Goal: Task Accomplishment & Management: Complete application form

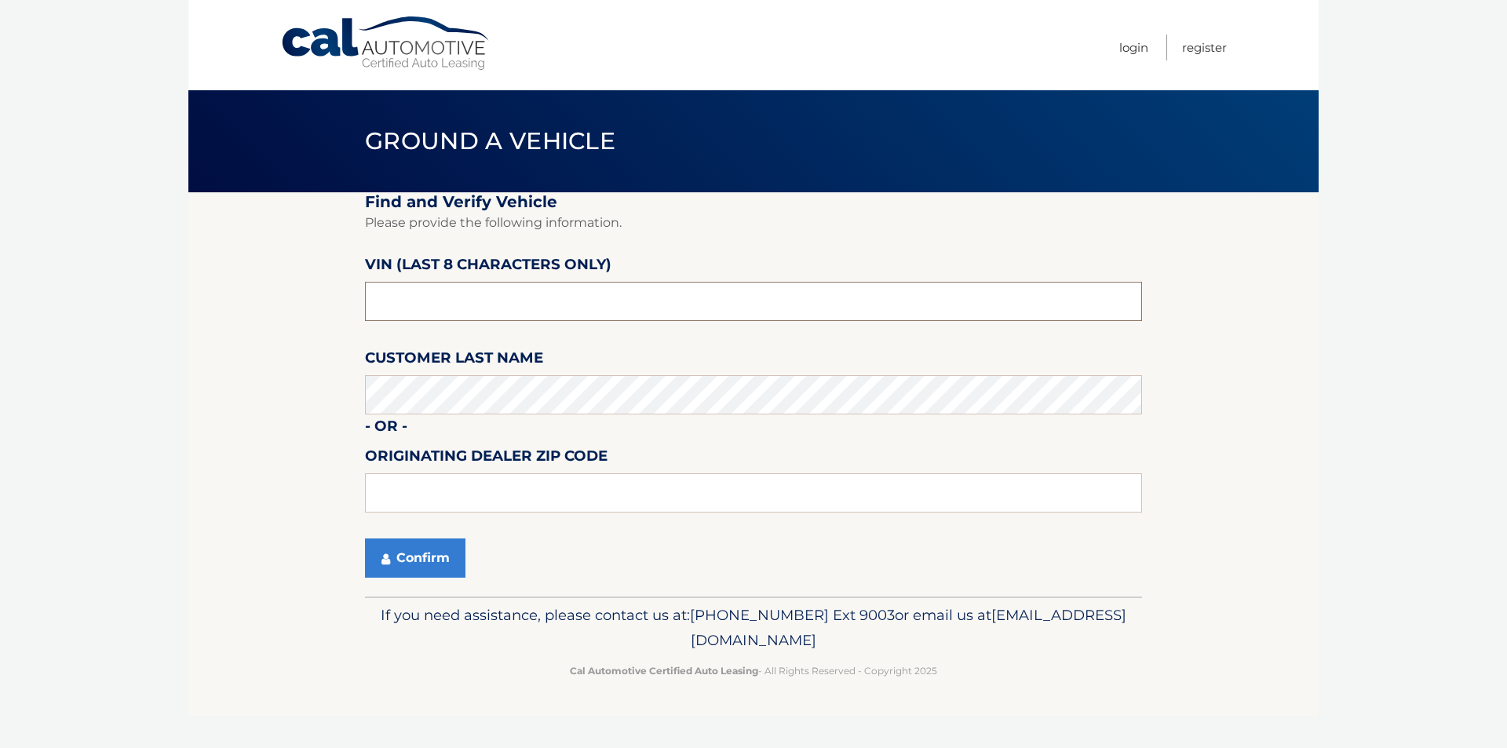
click at [596, 301] on input "text" at bounding box center [753, 301] width 777 height 39
type input "NN341388"
type input "11793"
click at [400, 571] on button "Confirm" at bounding box center [415, 557] width 100 height 39
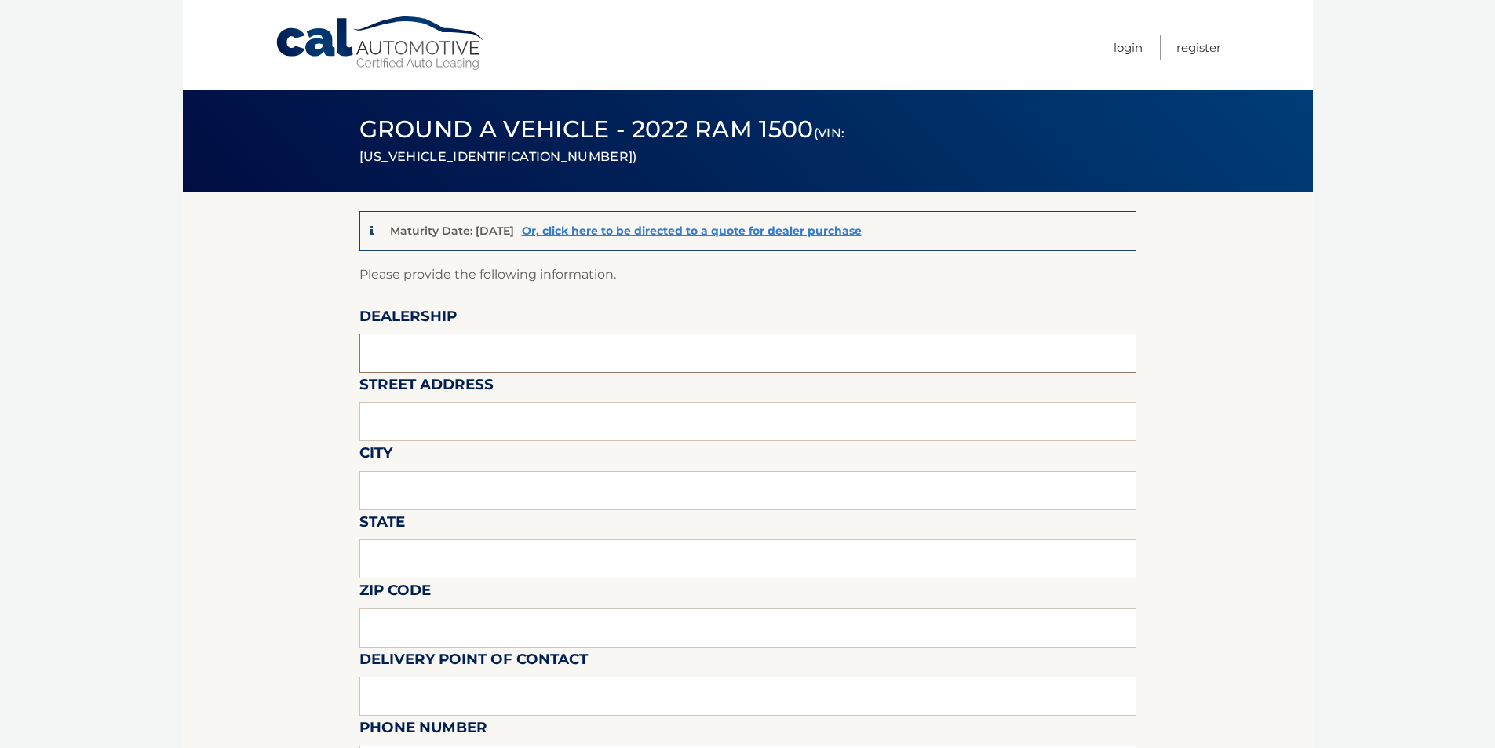
click at [457, 348] on input "text" at bounding box center [747, 352] width 777 height 39
type input "Merrick Jeep"
click at [454, 439] on input "text" at bounding box center [747, 421] width 777 height 39
click at [446, 504] on input "text" at bounding box center [747, 490] width 777 height 39
click at [467, 423] on input "text" at bounding box center [747, 421] width 777 height 39
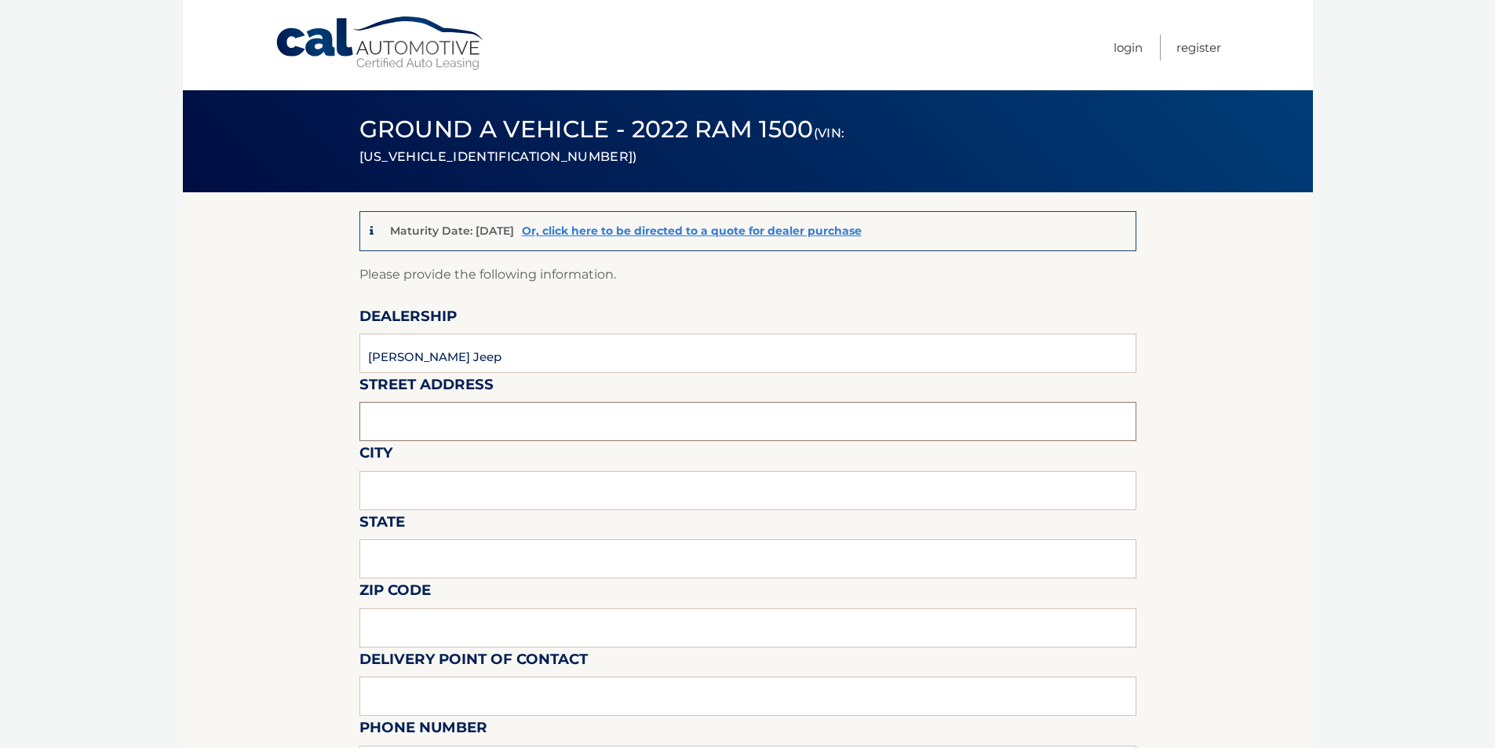
type input "3614 Sunrise Hwy"
click at [457, 490] on input "text" at bounding box center [747, 490] width 777 height 39
click at [442, 569] on input "text" at bounding box center [747, 558] width 777 height 39
click at [450, 497] on input "text" at bounding box center [747, 490] width 777 height 39
type input "Wantagh"
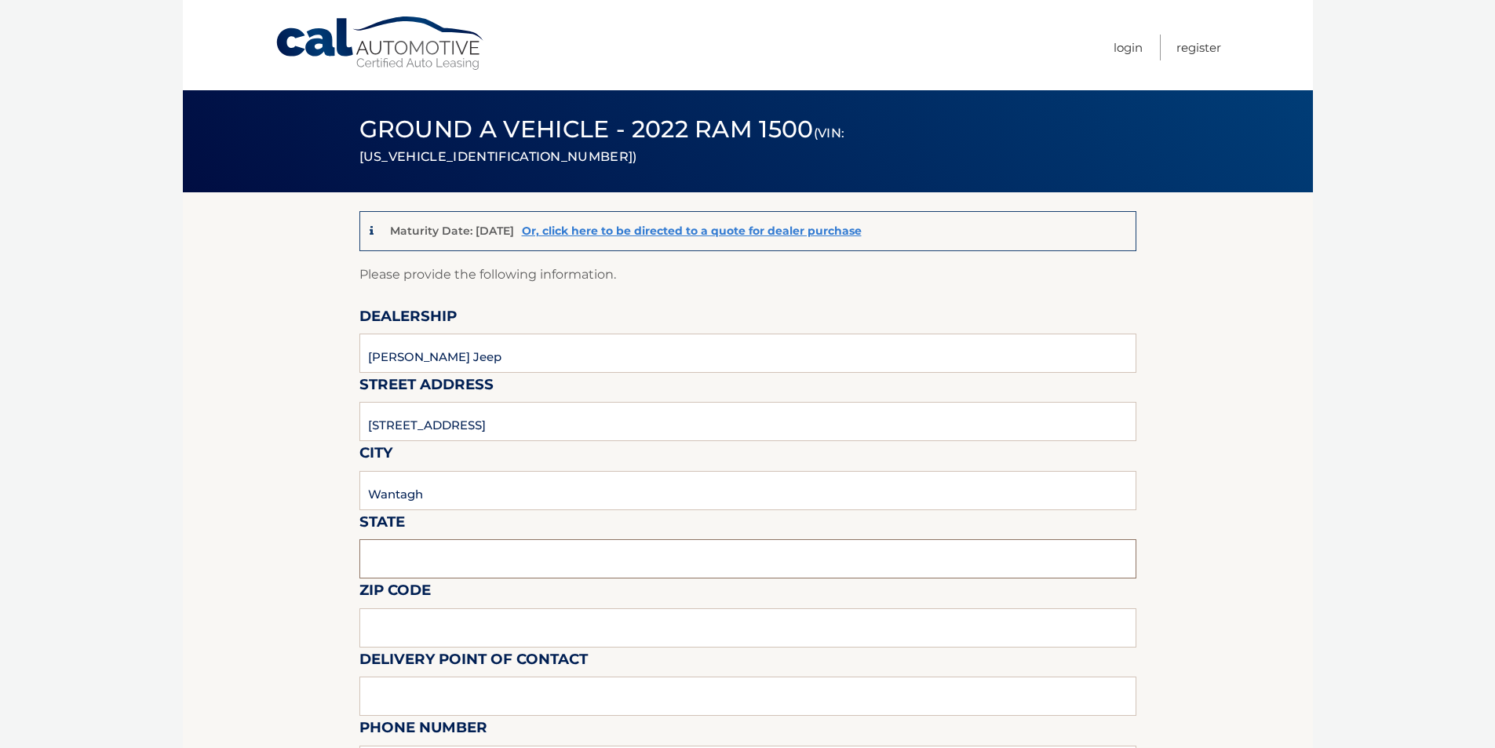
click at [441, 576] on input "text" at bounding box center [747, 558] width 777 height 39
type input "NY"
drag, startPoint x: 443, startPoint y: 622, endPoint x: 441, endPoint y: 639, distance: 17.3
click at [443, 622] on input "text" at bounding box center [747, 627] width 777 height 39
type input "11793"
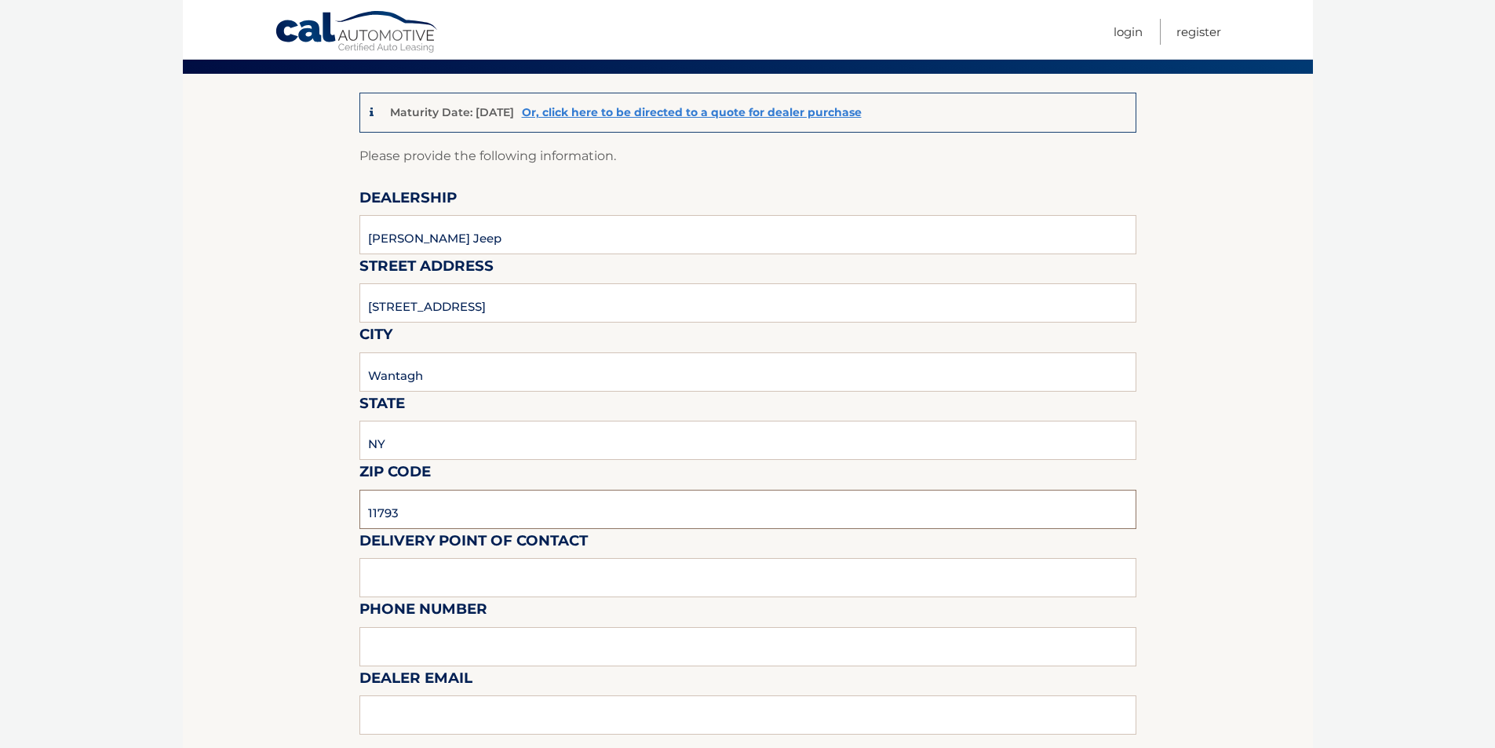
scroll to position [235, 0]
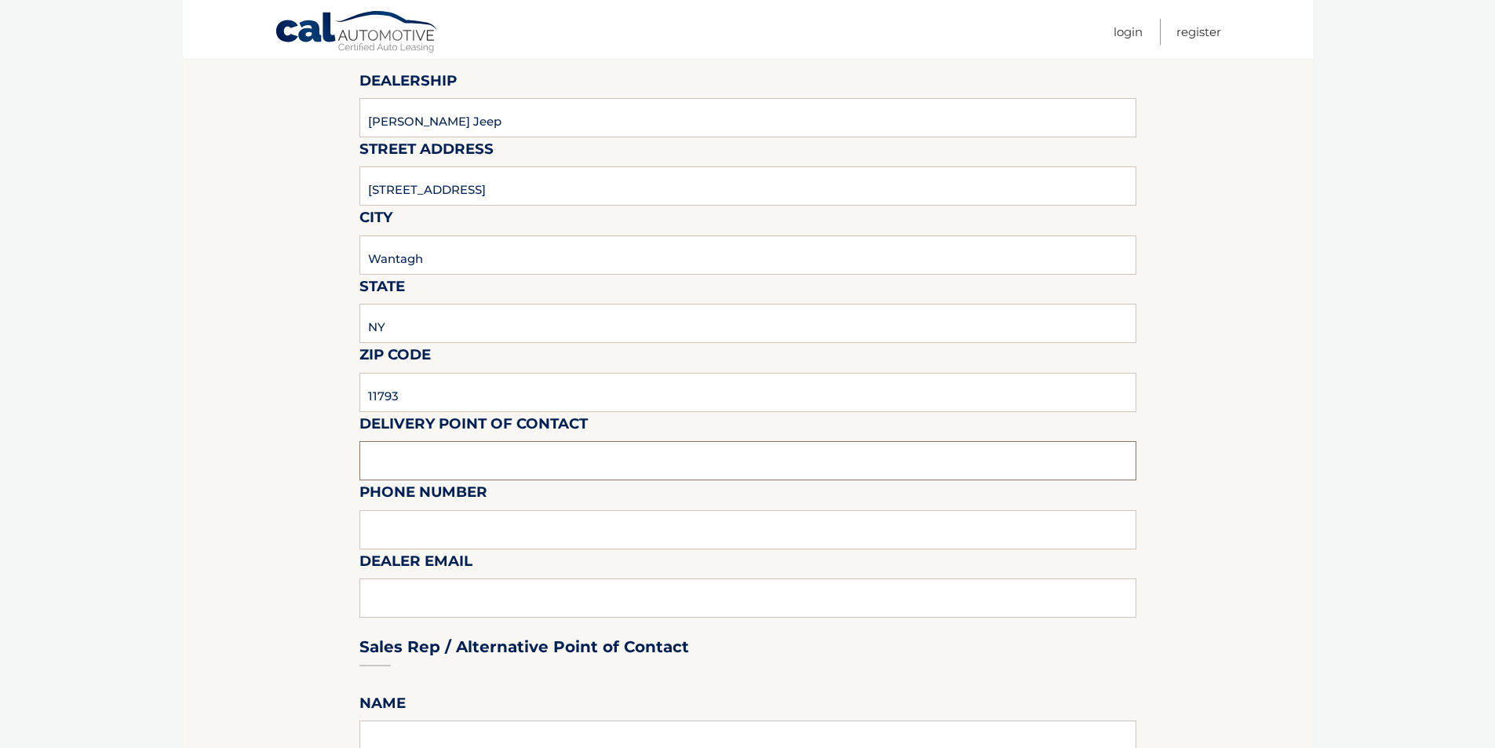
click at [432, 463] on input "text" at bounding box center [747, 460] width 777 height 39
type input "Cody Levine"
click at [446, 527] on input "text" at bounding box center [747, 529] width 777 height 39
type input "5168684400"
type input "clevine@merrickjcdr.com"
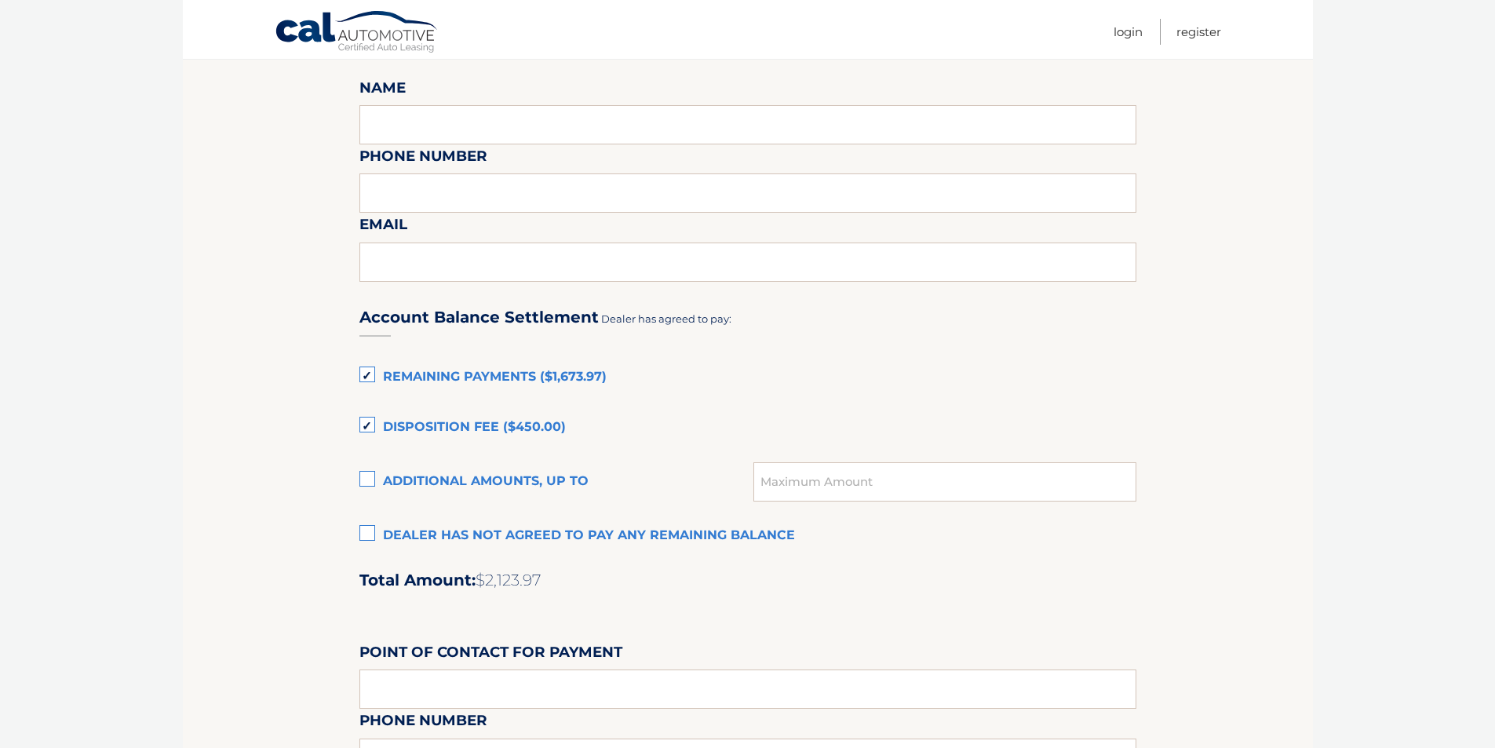
scroll to position [1020, 0]
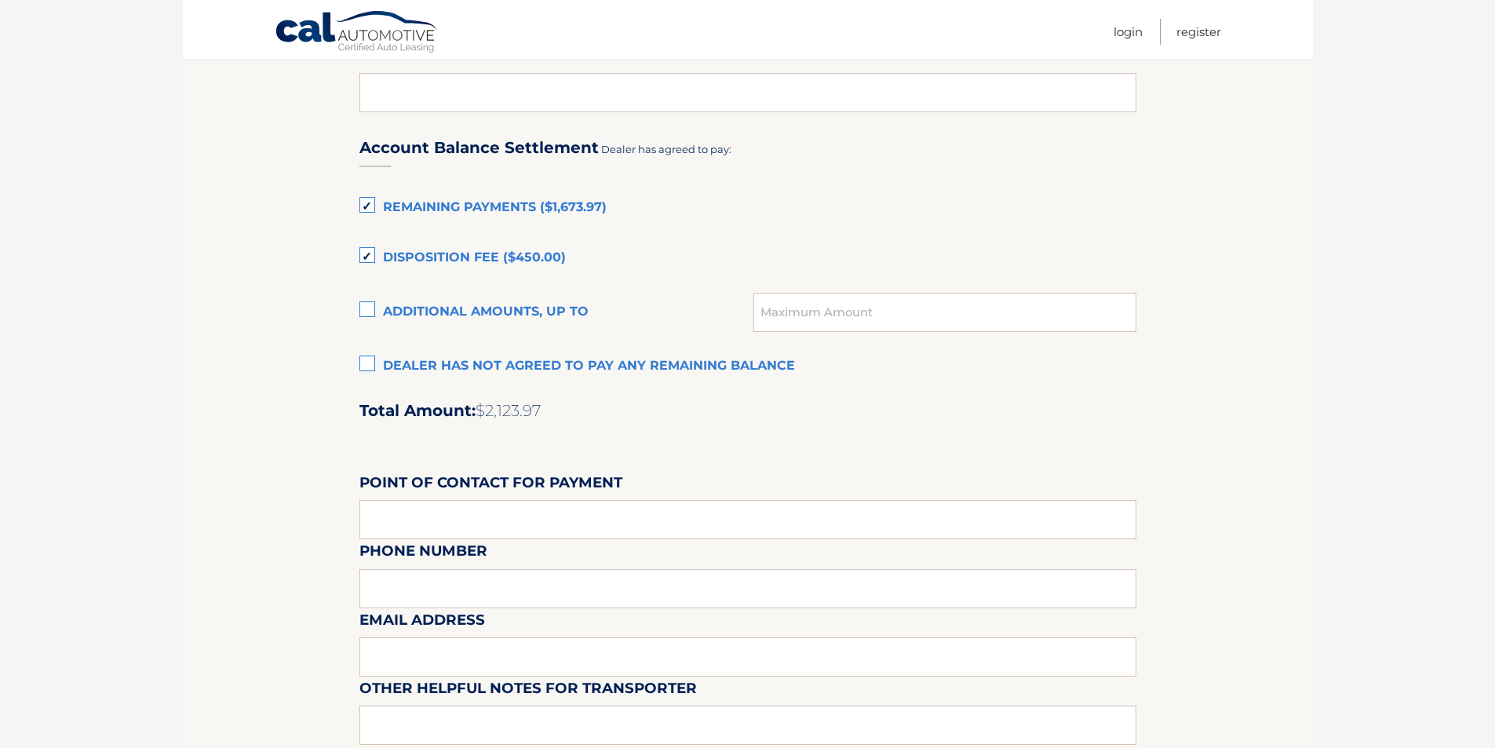
click at [453, 365] on label "Dealer has not agreed to pay any remaining balance" at bounding box center [747, 366] width 777 height 31
click at [0, 0] on input "Dealer has not agreed to pay any remaining balance" at bounding box center [0, 0] width 0 height 0
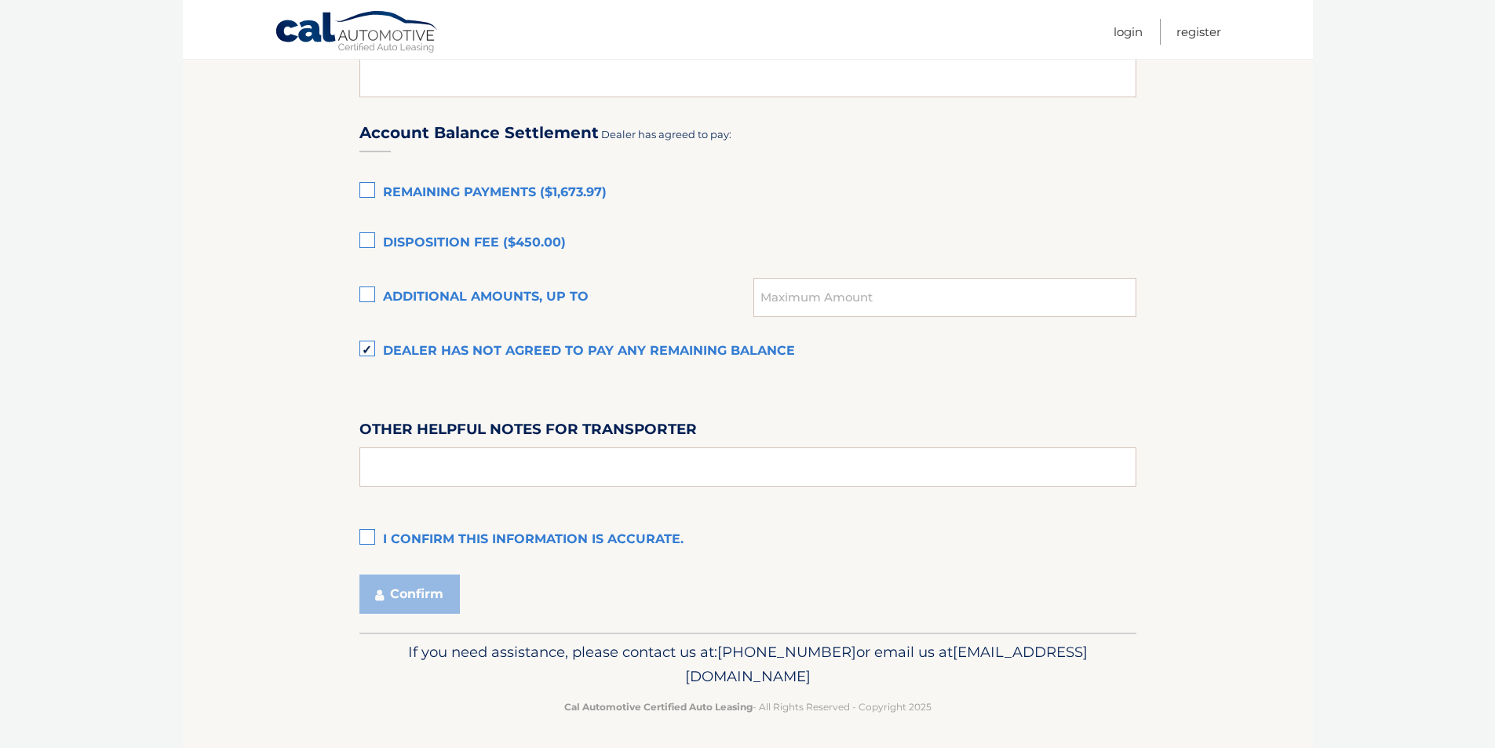
scroll to position [1039, 0]
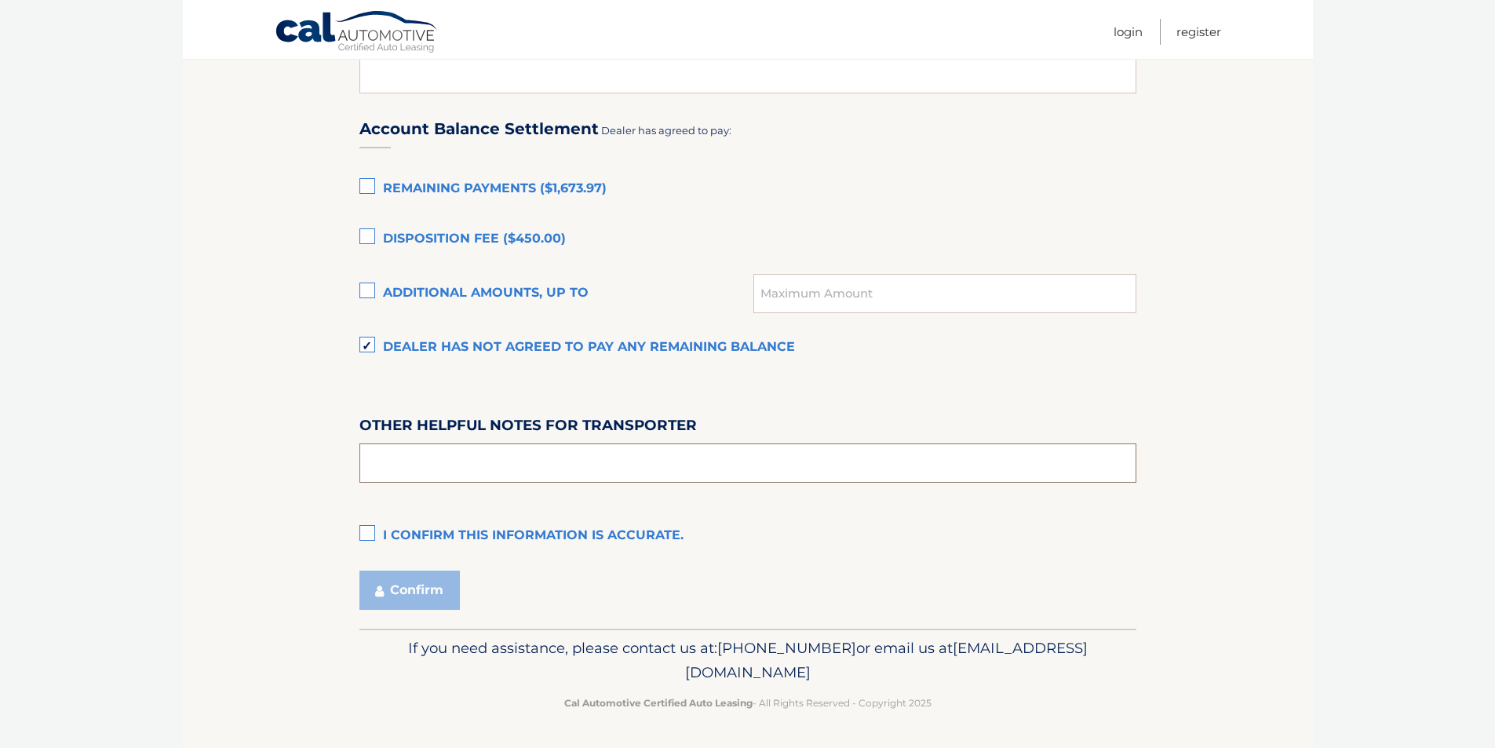
click at [491, 454] on input "text" at bounding box center [747, 462] width 777 height 39
click at [398, 523] on label "I confirm this information is accurate." at bounding box center [747, 535] width 777 height 31
click at [0, 0] on input "I confirm this information is accurate." at bounding box center [0, 0] width 0 height 0
click at [392, 588] on button "Confirm" at bounding box center [409, 589] width 100 height 39
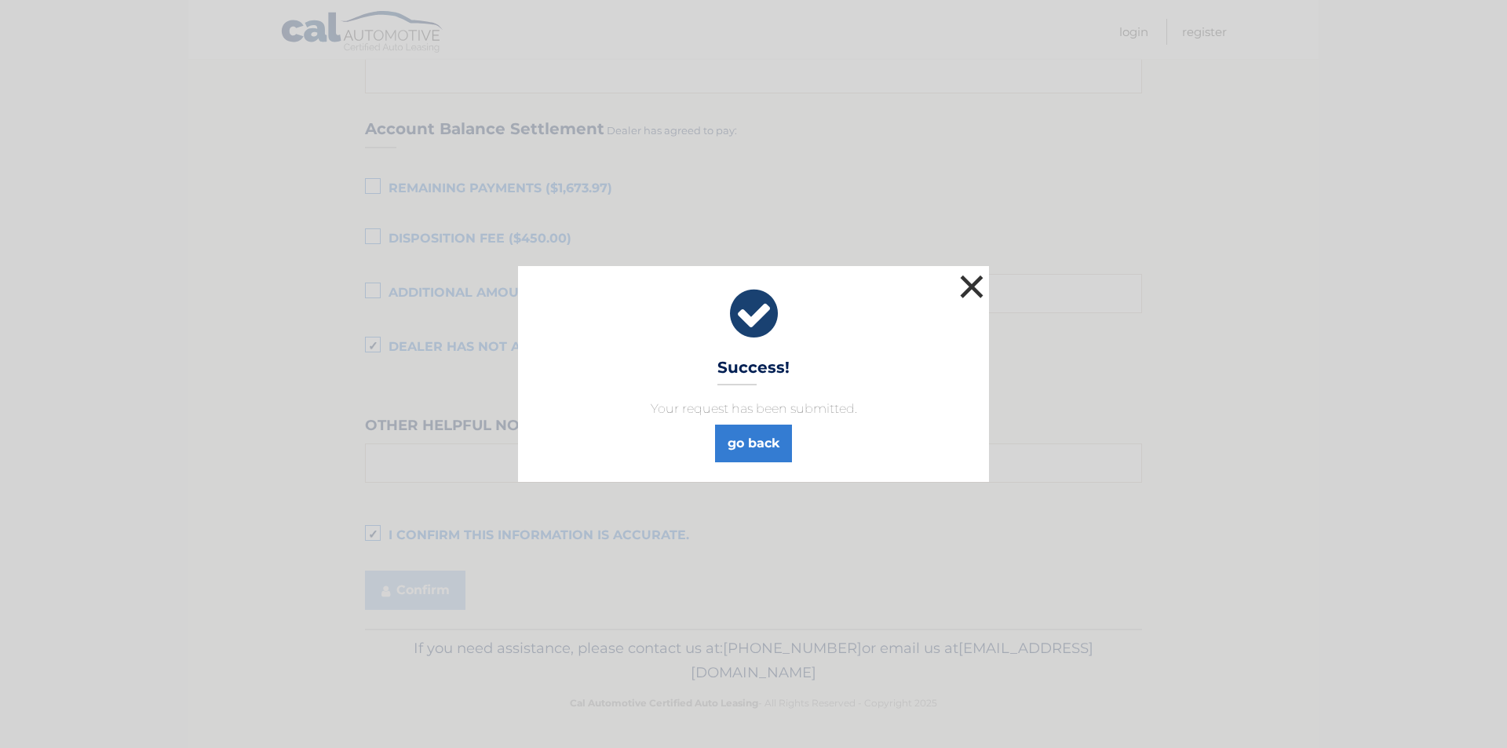
click at [965, 280] on button "×" at bounding box center [971, 286] width 31 height 31
